Goal: Task Accomplishment & Management: Use online tool/utility

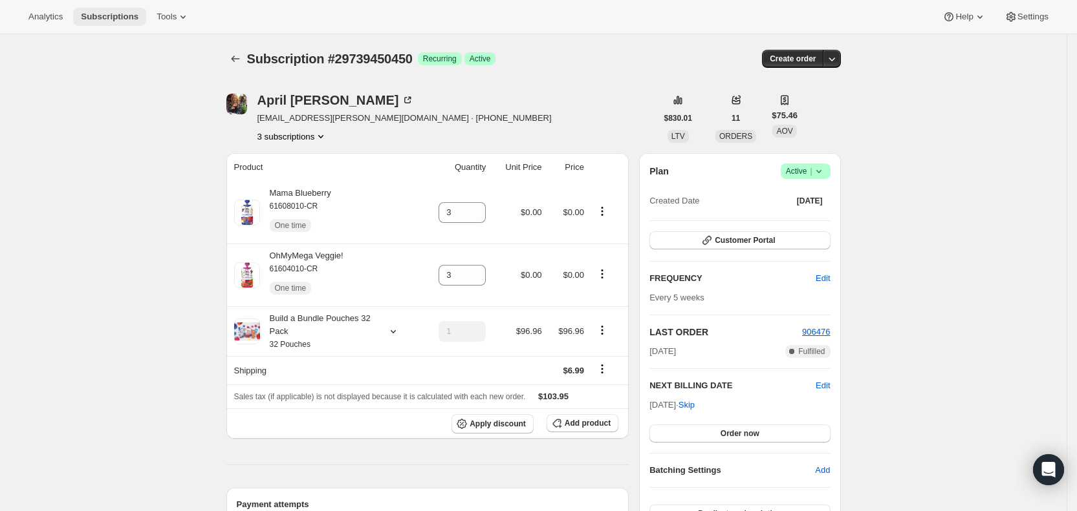
scroll to position [294, 0]
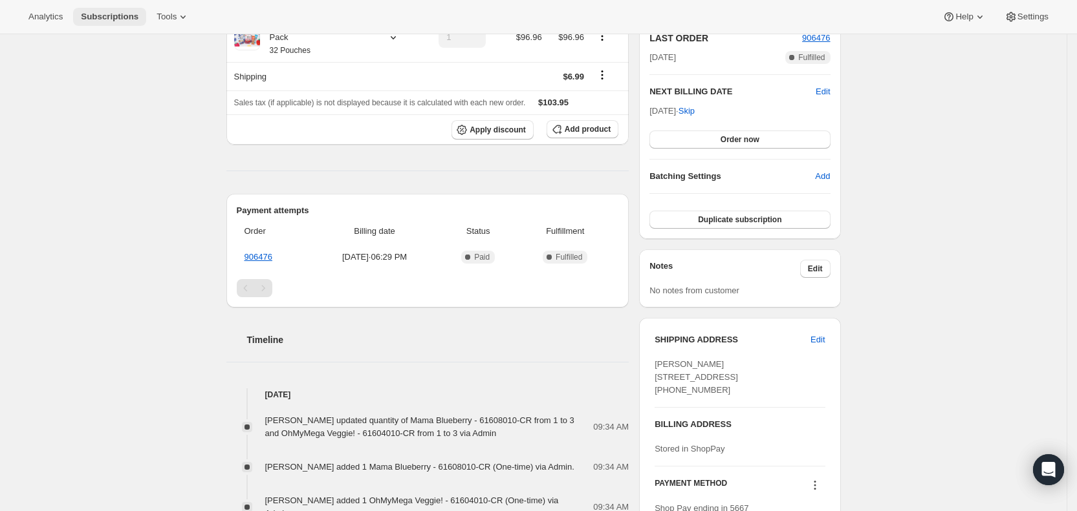
click at [116, 21] on span "Subscriptions" at bounding box center [110, 17] width 58 height 10
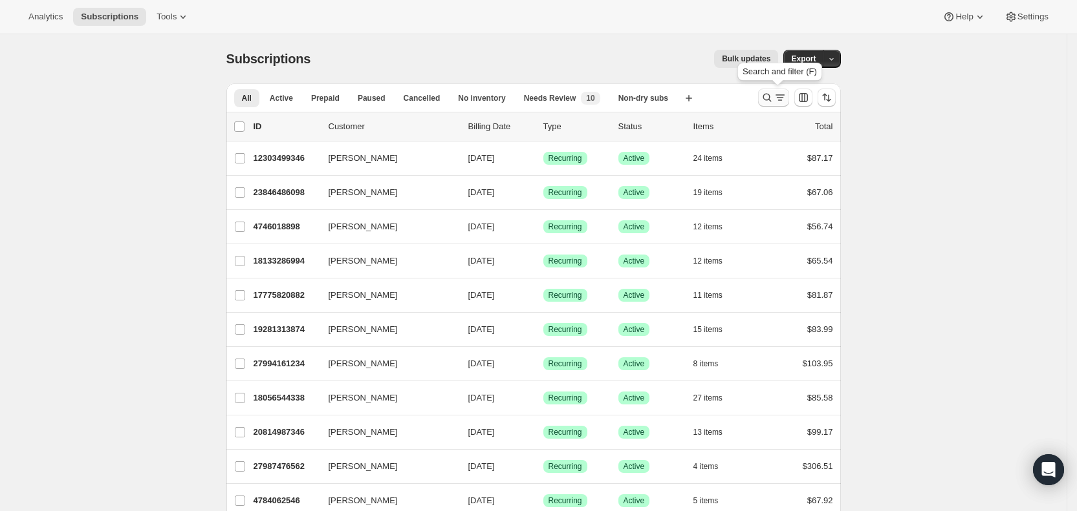
click at [786, 100] on icon "Search and filter results" at bounding box center [779, 97] width 13 height 13
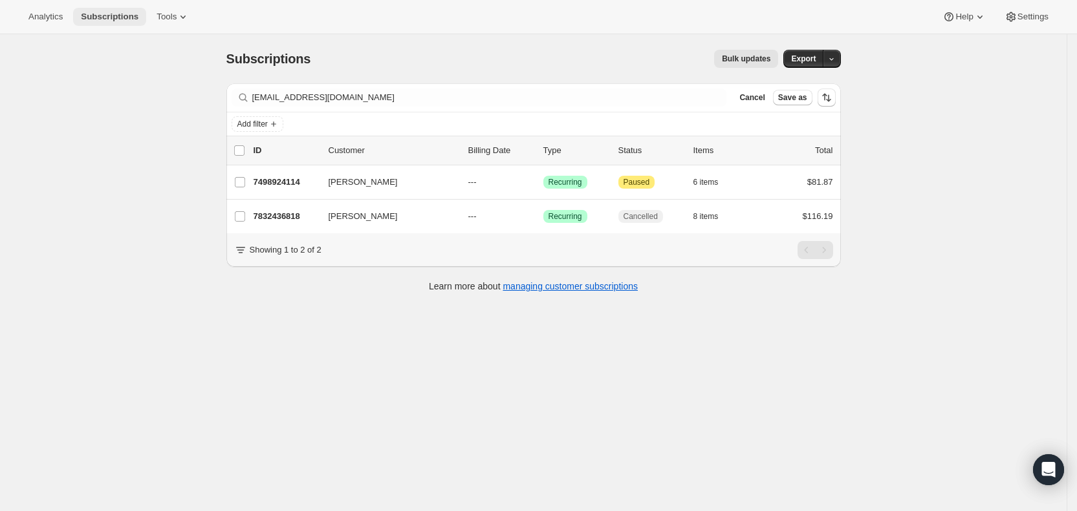
click at [116, 15] on span "Subscriptions" at bounding box center [110, 17] width 58 height 10
click at [125, 21] on span "Subscriptions" at bounding box center [110, 17] width 58 height 10
click at [111, 17] on span "Subscriptions" at bounding box center [110, 17] width 58 height 10
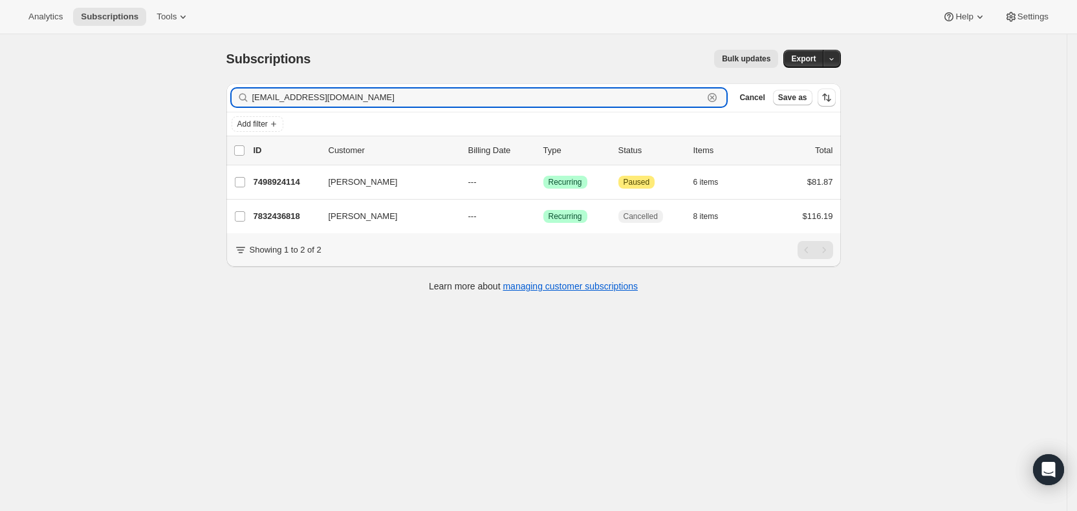
drag, startPoint x: 368, startPoint y: 100, endPoint x: 252, endPoint y: 96, distance: 115.8
click at [252, 96] on div "[EMAIL_ADDRESS][DOMAIN_NAME] Clear" at bounding box center [478, 98] width 495 height 18
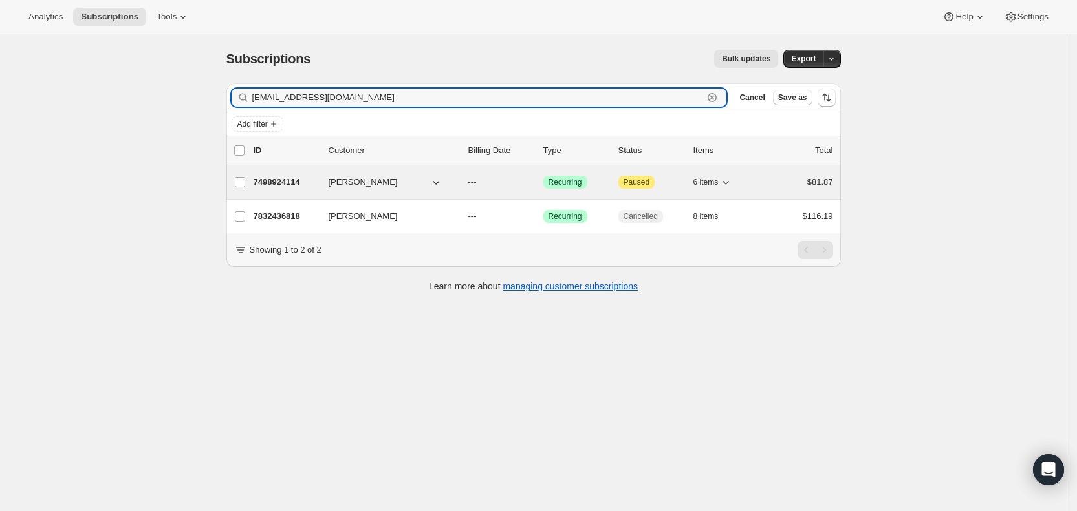
paste input "[EMAIL_ADDRESS][DOMAIN_NAME]"
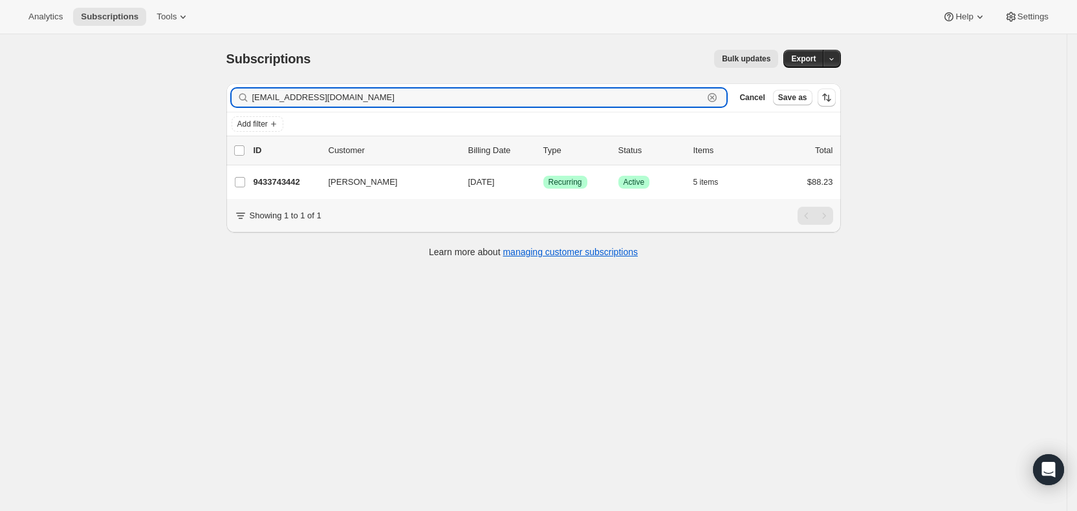
type input "[EMAIL_ADDRESS][DOMAIN_NAME]"
